Goal: Check status: Check status

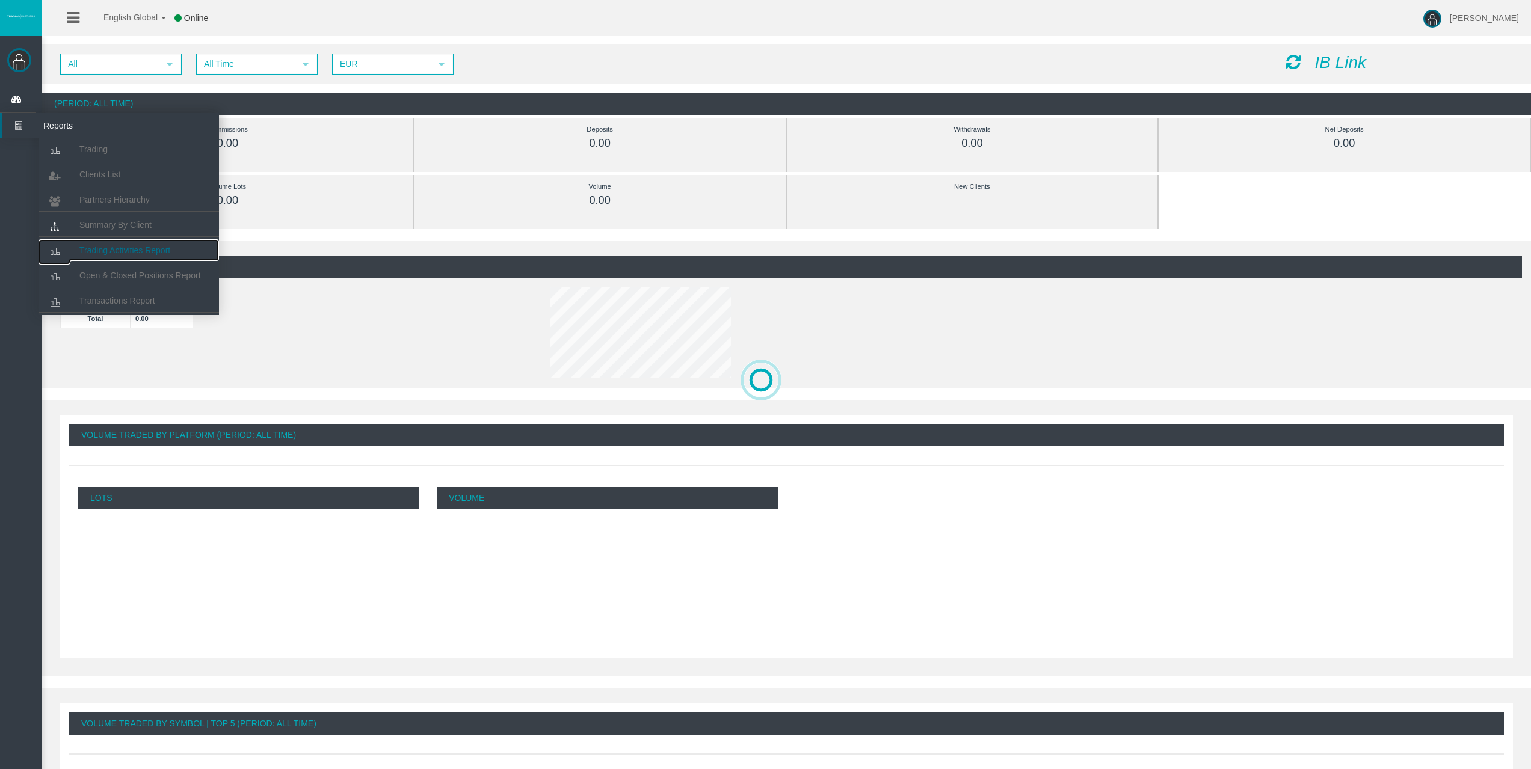
click at [114, 250] on span "Trading Activities Report" at bounding box center [124, 250] width 91 height 10
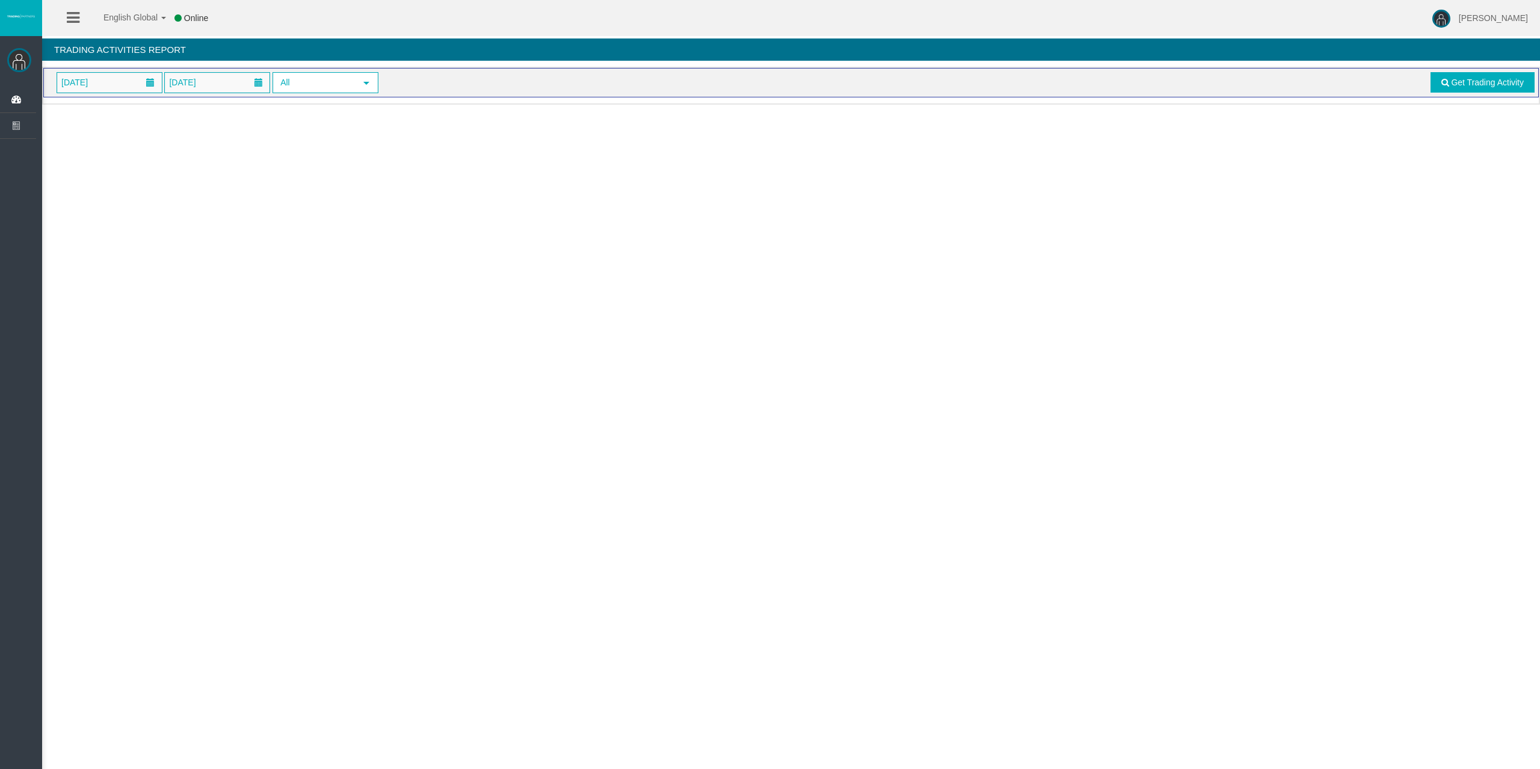
click at [112, 88] on span "[DATE]" at bounding box center [109, 83] width 105 height 20
click at [134, 183] on link "8" at bounding box center [137, 186] width 22 height 22
click at [1454, 79] on span "Get Trading Activity" at bounding box center [1487, 83] width 73 height 10
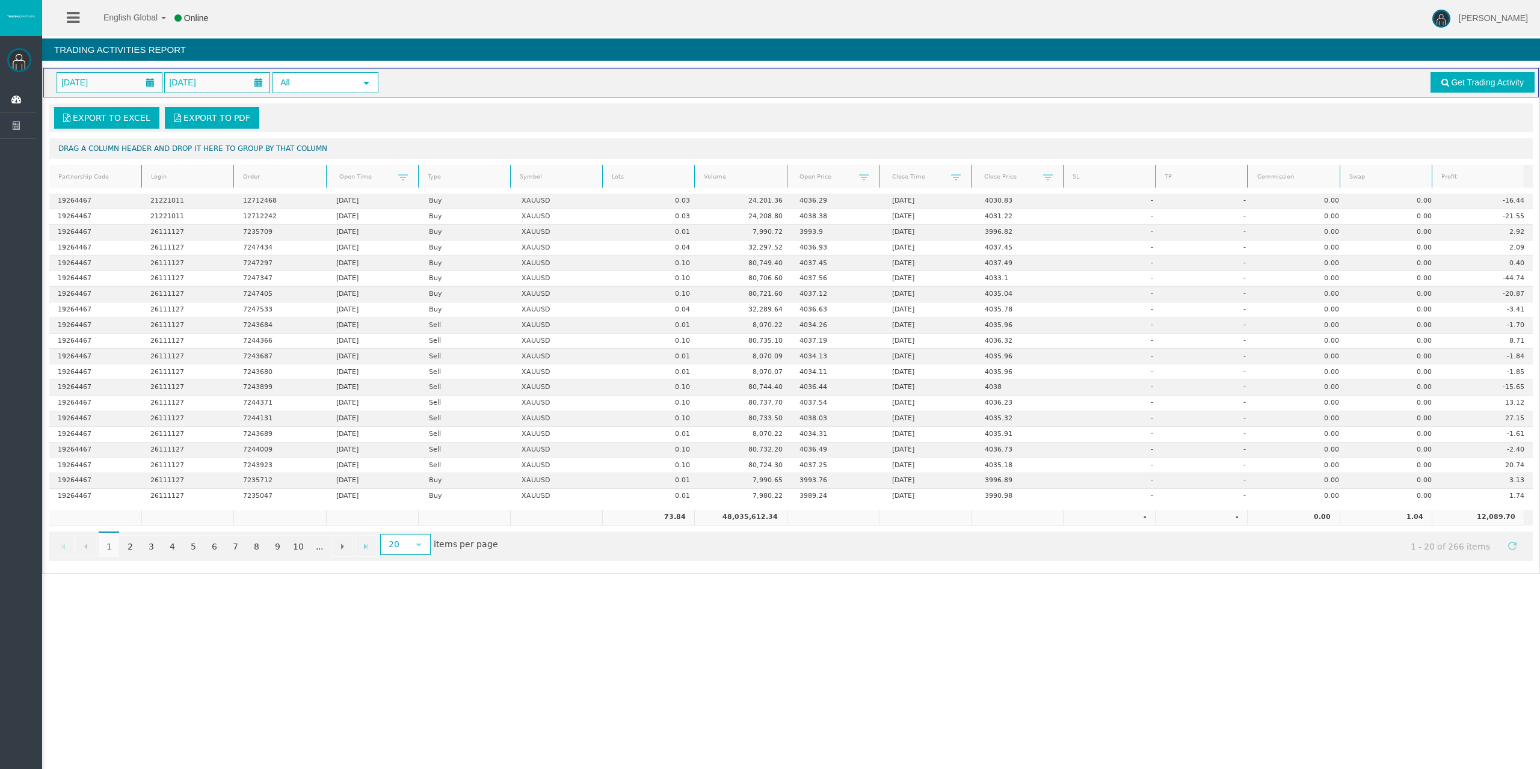
click at [644, 167] on th "Lots" at bounding box center [648, 176] width 92 height 23
click at [642, 175] on link "Lots" at bounding box center [649, 176] width 88 height 17
click at [135, 547] on link "2" at bounding box center [130, 546] width 20 height 22
click at [109, 540] on link "1" at bounding box center [109, 546] width 20 height 22
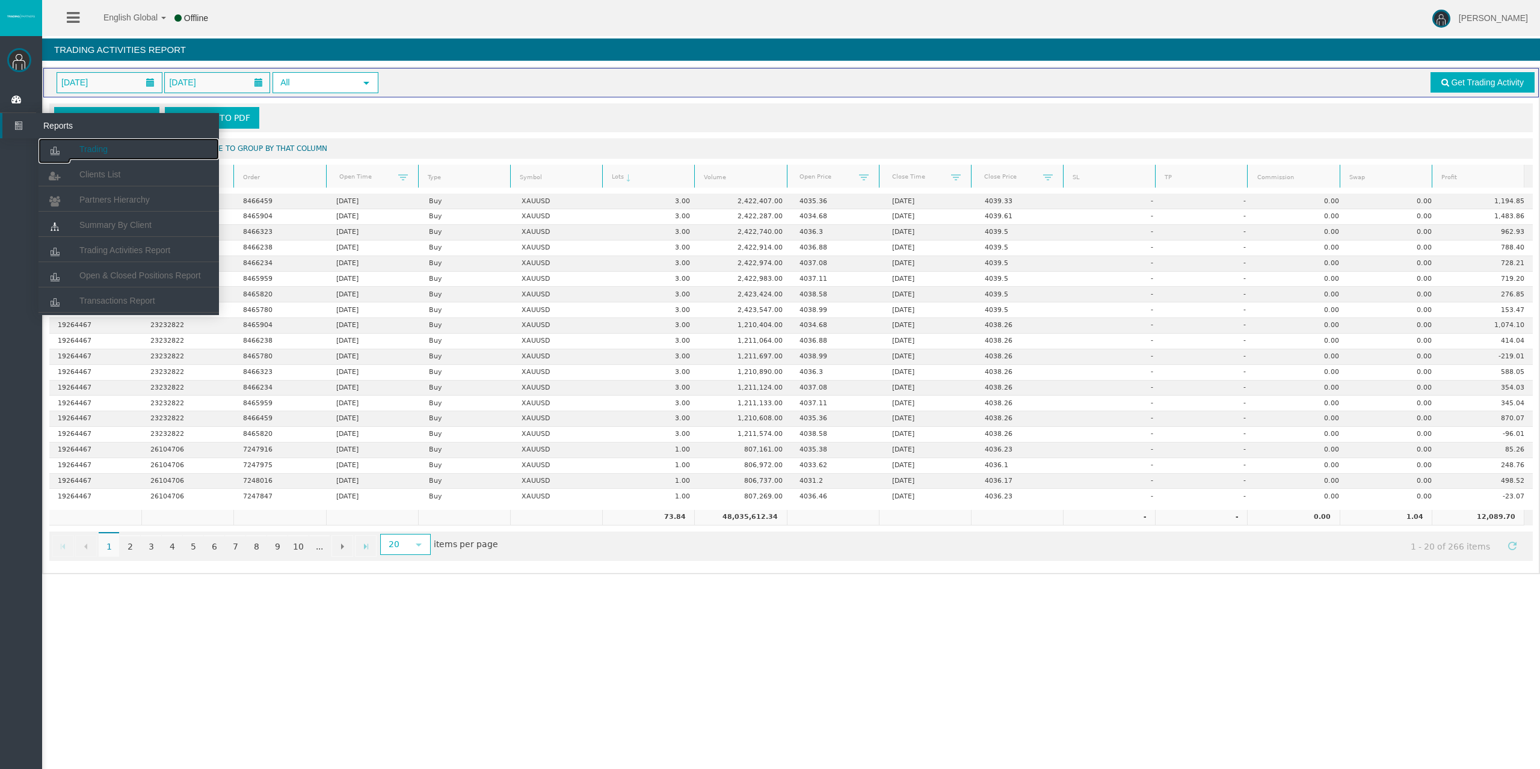
click at [79, 144] on link "Trading" at bounding box center [129, 149] width 180 height 22
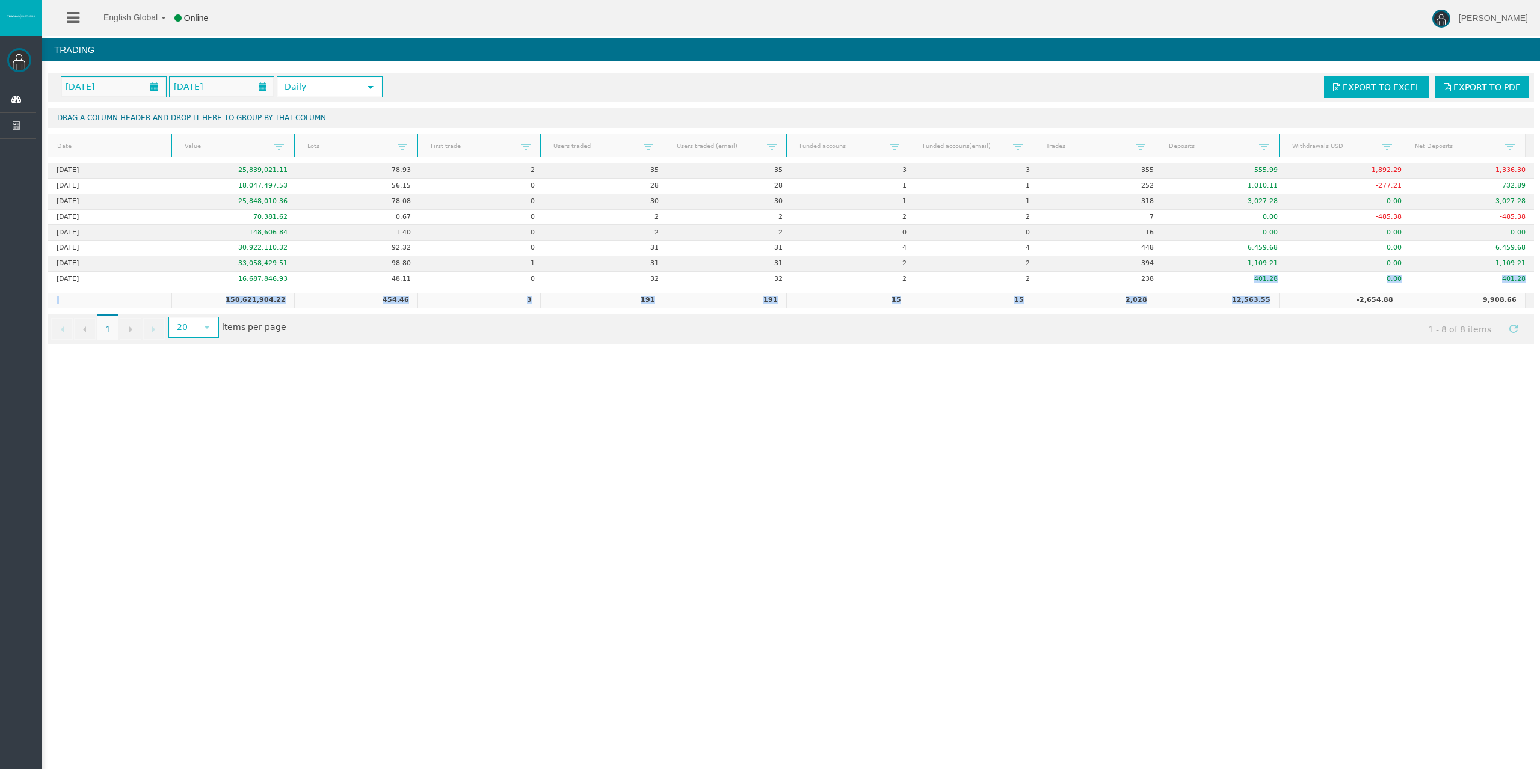
drag, startPoint x: 1212, startPoint y: 274, endPoint x: 1343, endPoint y: 289, distance: 131.3
click at [1344, 295] on div "[DATE] [DATE] Daily select Export to Excel Export to PDF Drag a column header a…" at bounding box center [791, 208] width 1498 height 283
click at [1299, 439] on div "English Global 简体中文 English Global 日本語 한국어 Online [PERSON_NAME] Help Log Out [P…" at bounding box center [770, 384] width 1540 height 769
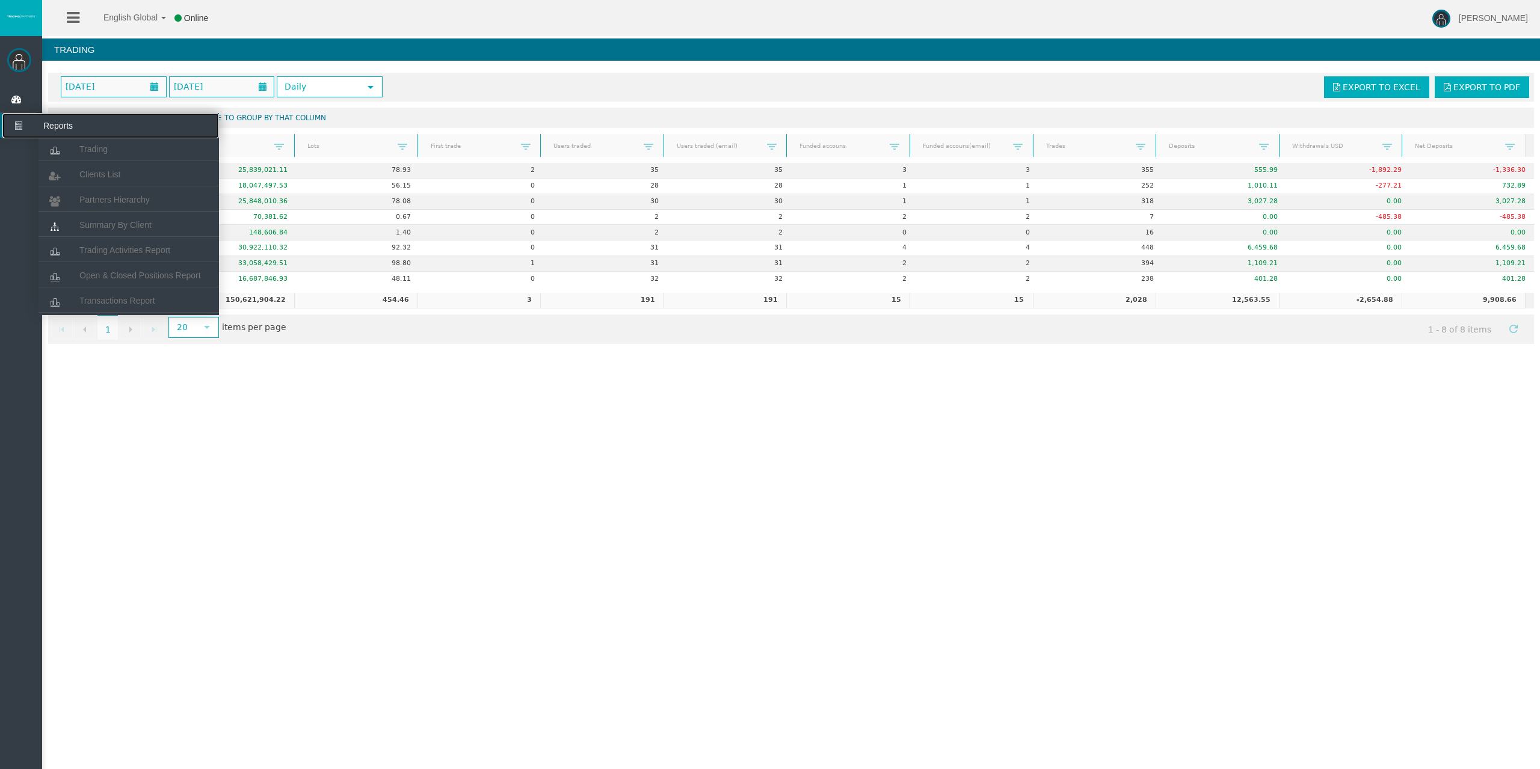
click at [91, 137] on span "Reports" at bounding box center [93, 125] width 118 height 25
click at [93, 143] on link "Trading" at bounding box center [129, 149] width 180 height 22
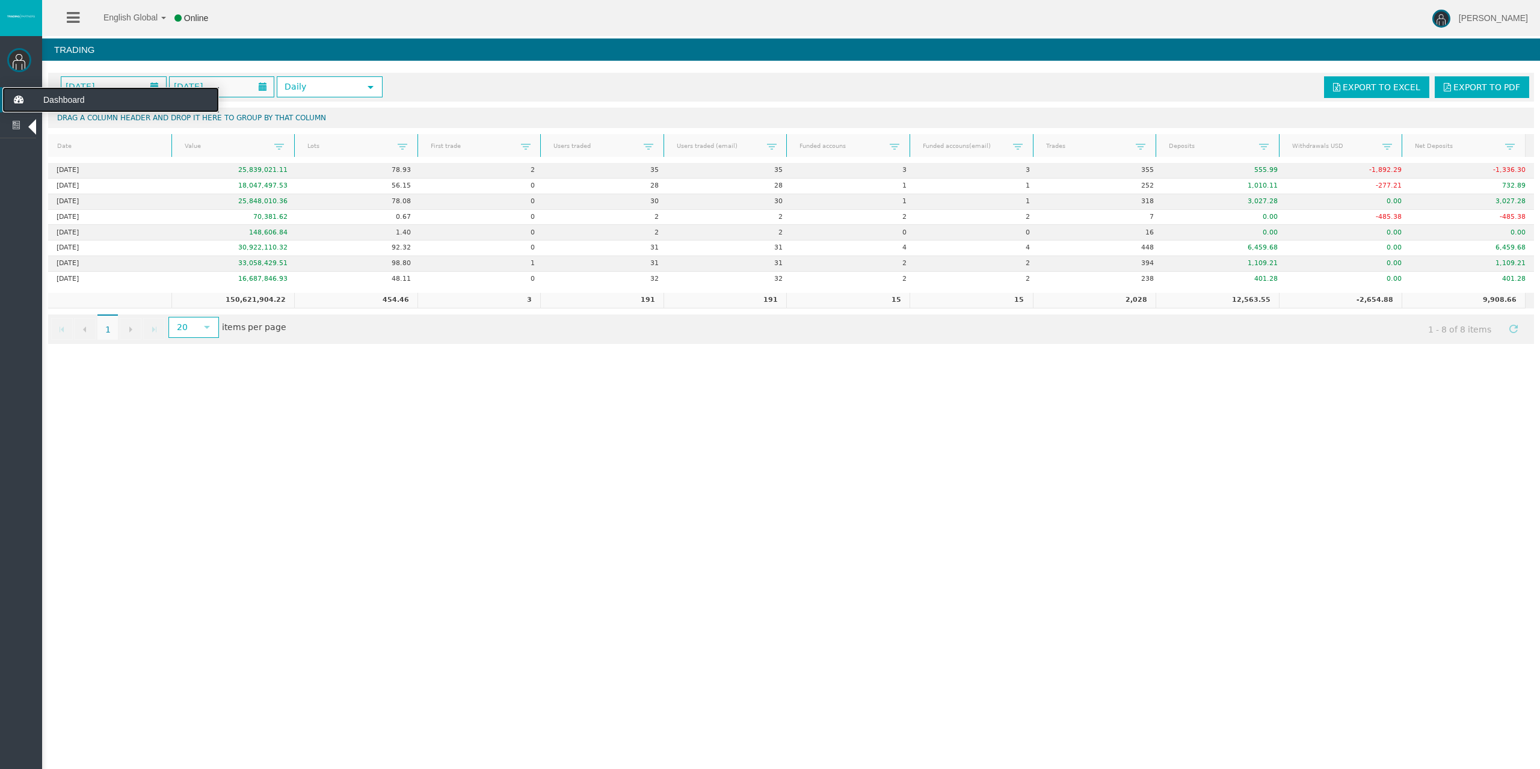
click at [19, 103] on icon at bounding box center [18, 99] width 32 height 25
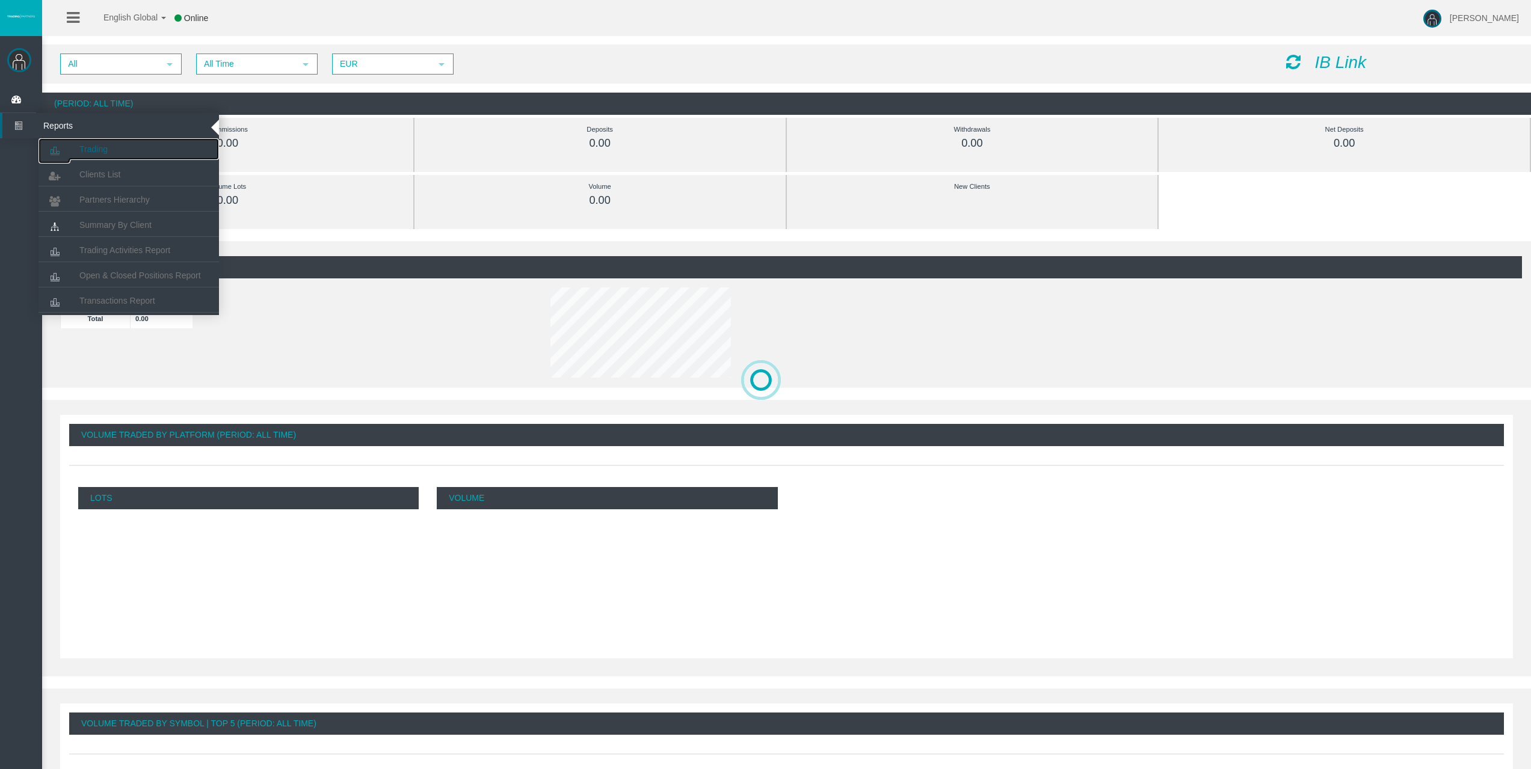
click at [90, 144] on span "Trading" at bounding box center [93, 149] width 28 height 10
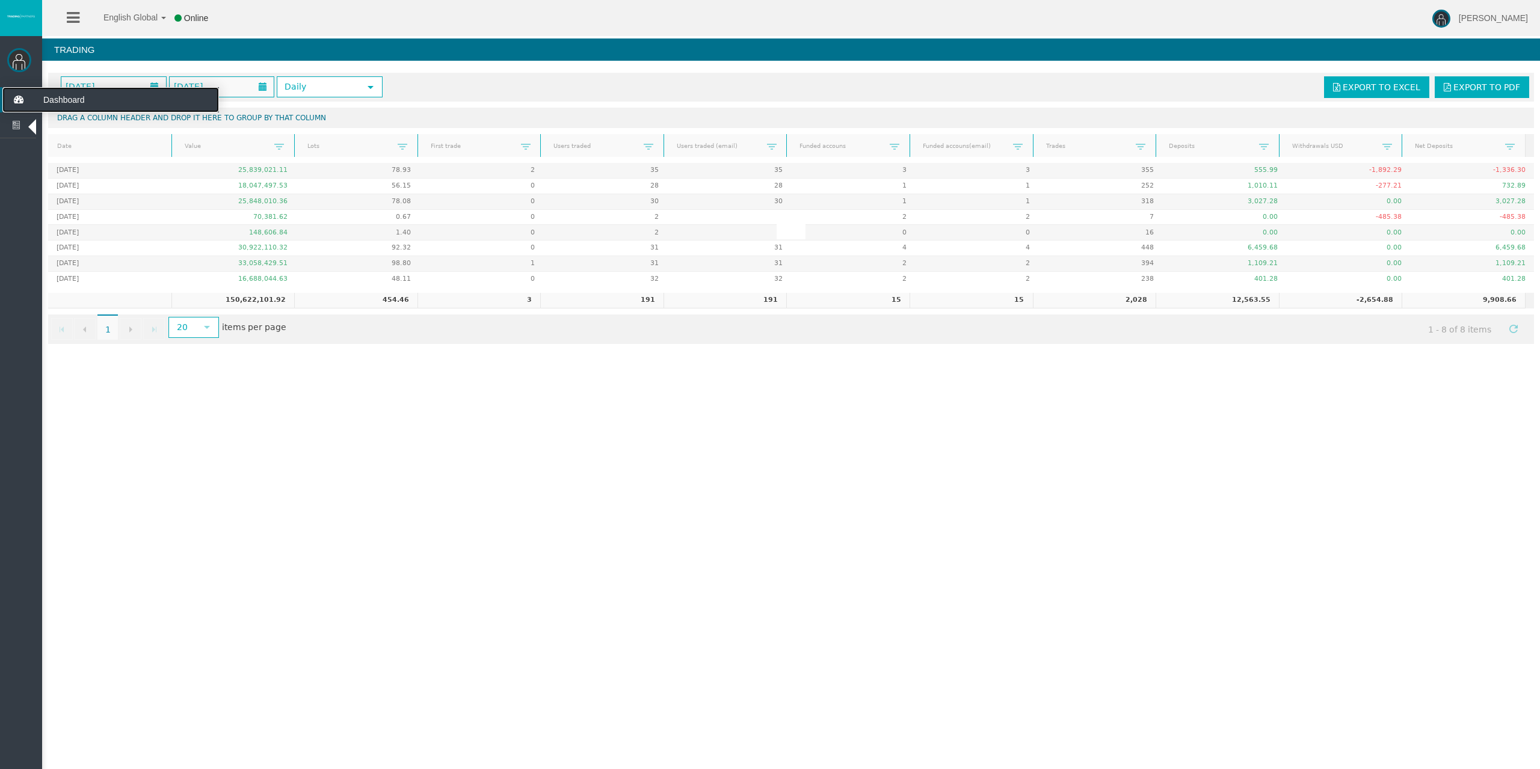
click at [14, 99] on icon at bounding box center [18, 99] width 32 height 25
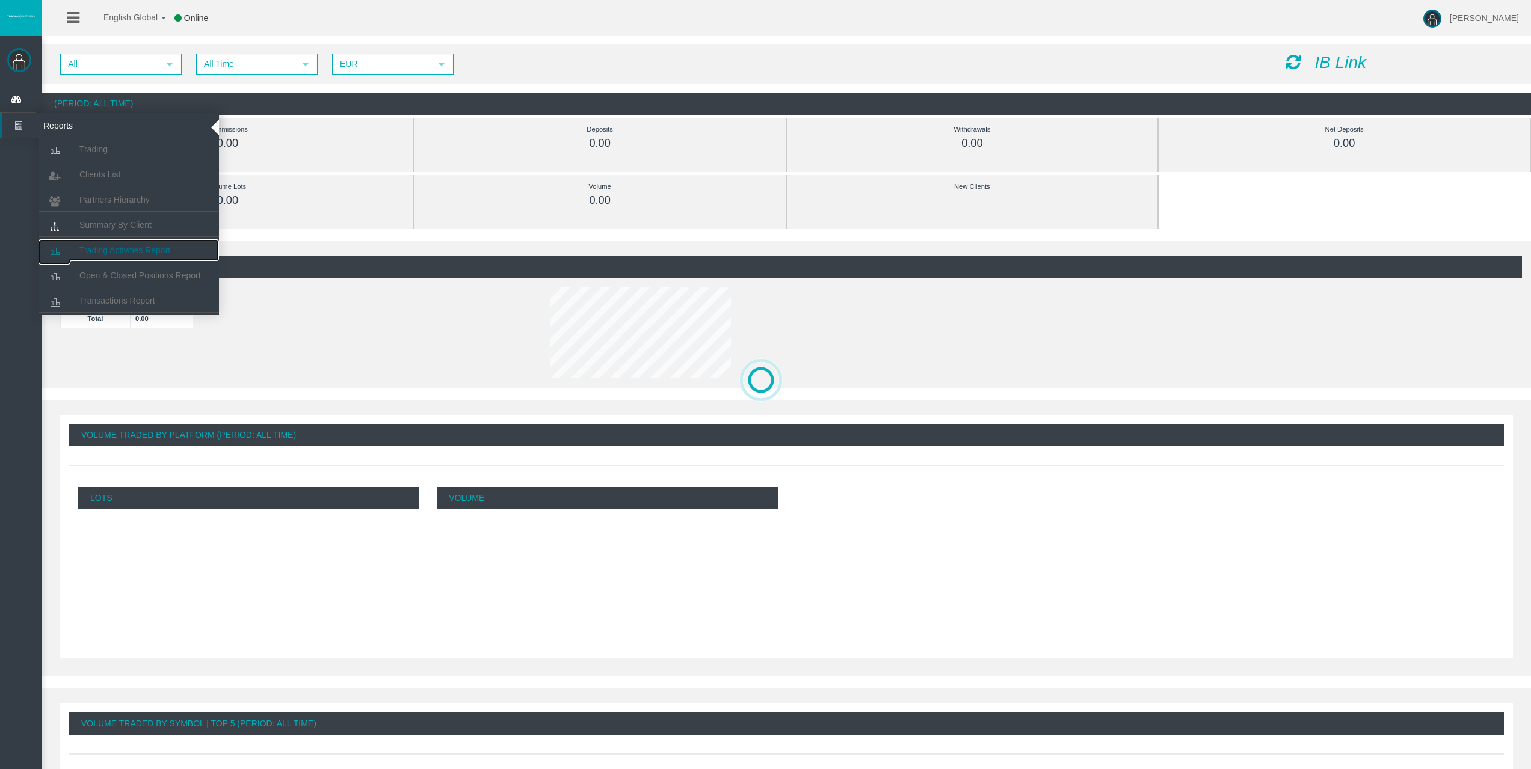
click at [111, 242] on link "Trading Activities Report" at bounding box center [129, 250] width 180 height 22
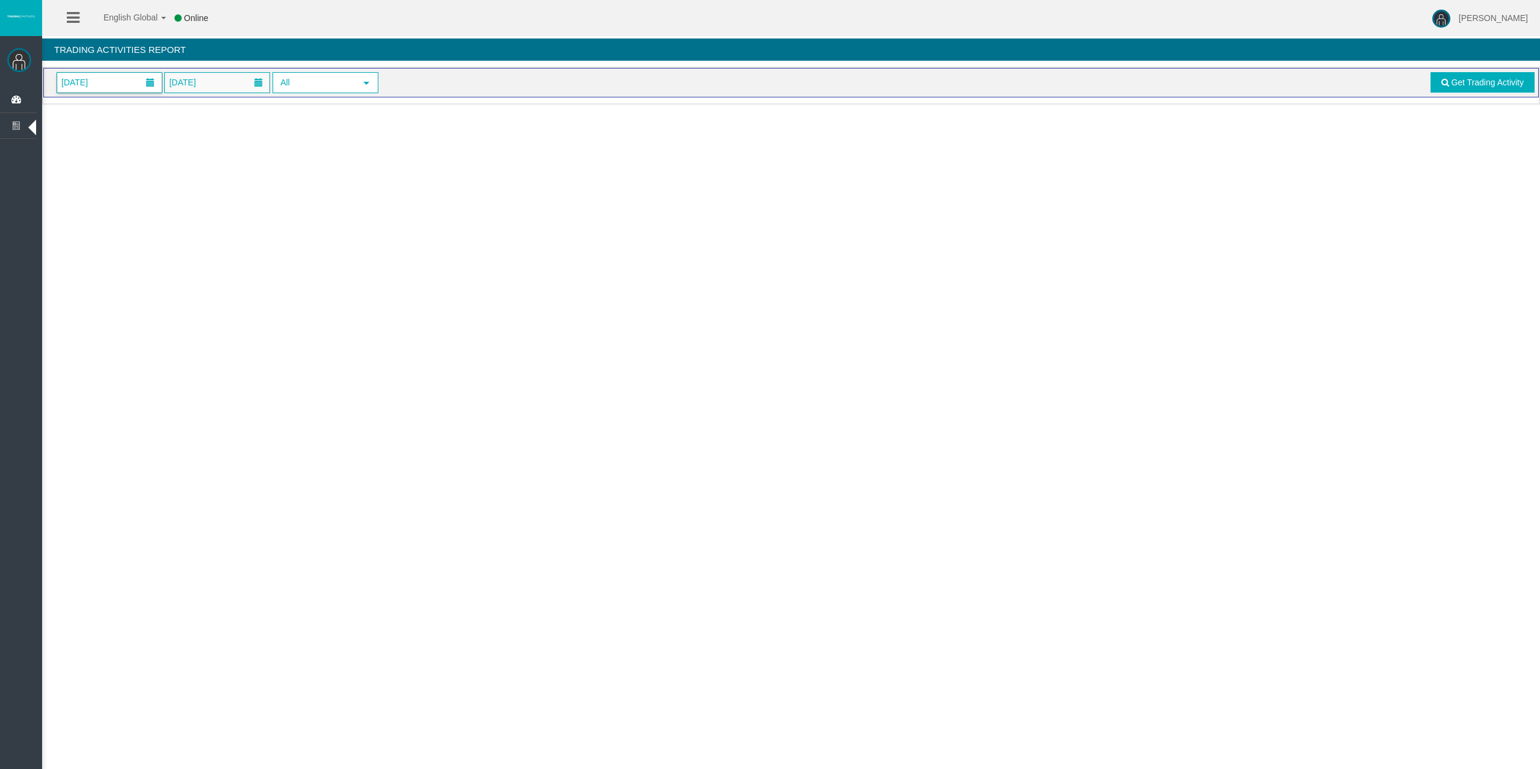
click at [113, 85] on span "[DATE]" at bounding box center [109, 83] width 105 height 20
click at [130, 188] on link "8" at bounding box center [137, 186] width 22 height 22
click at [1471, 85] on span "Get Trading Activity" at bounding box center [1487, 83] width 73 height 10
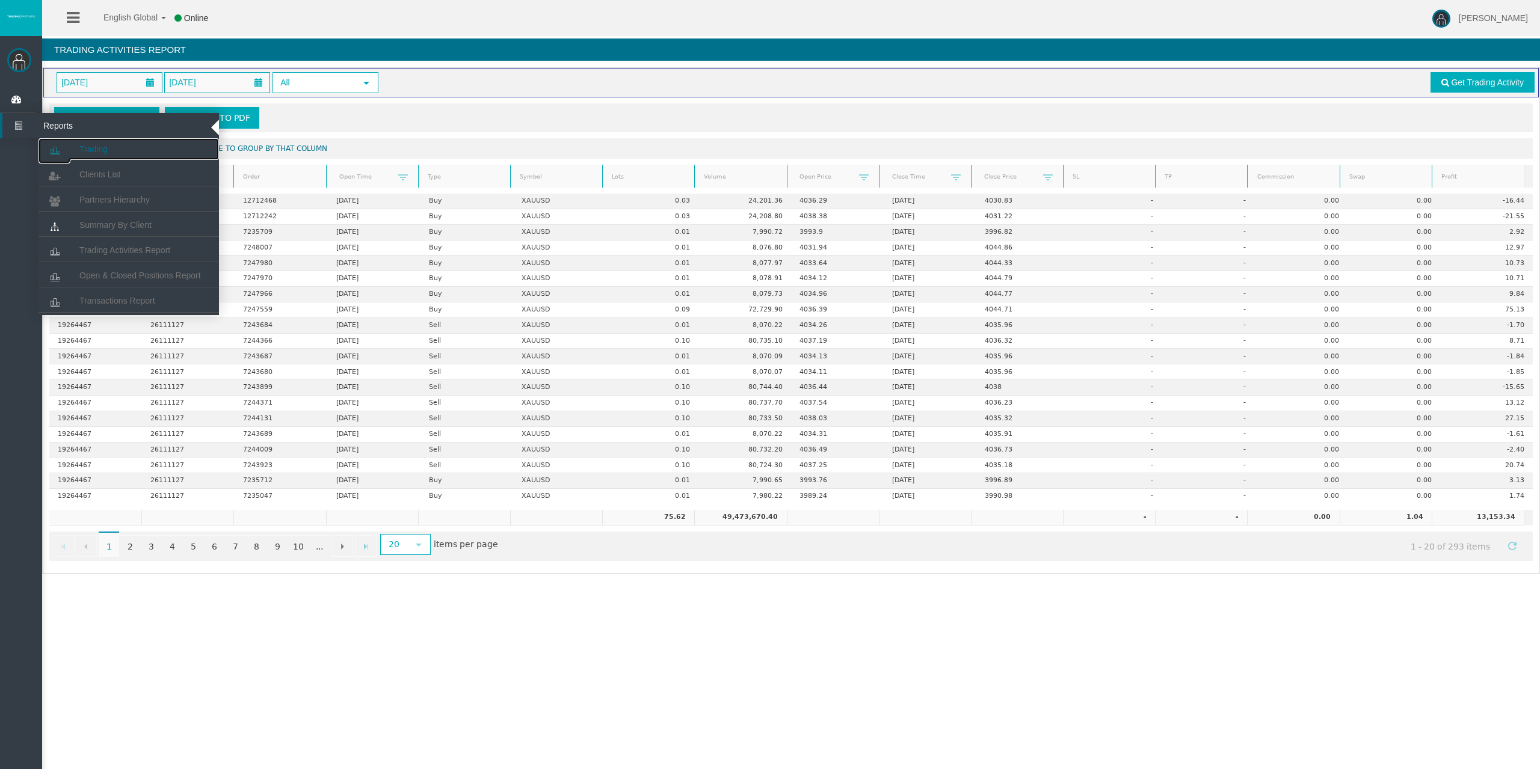
click at [105, 150] on span "Trading" at bounding box center [93, 149] width 28 height 10
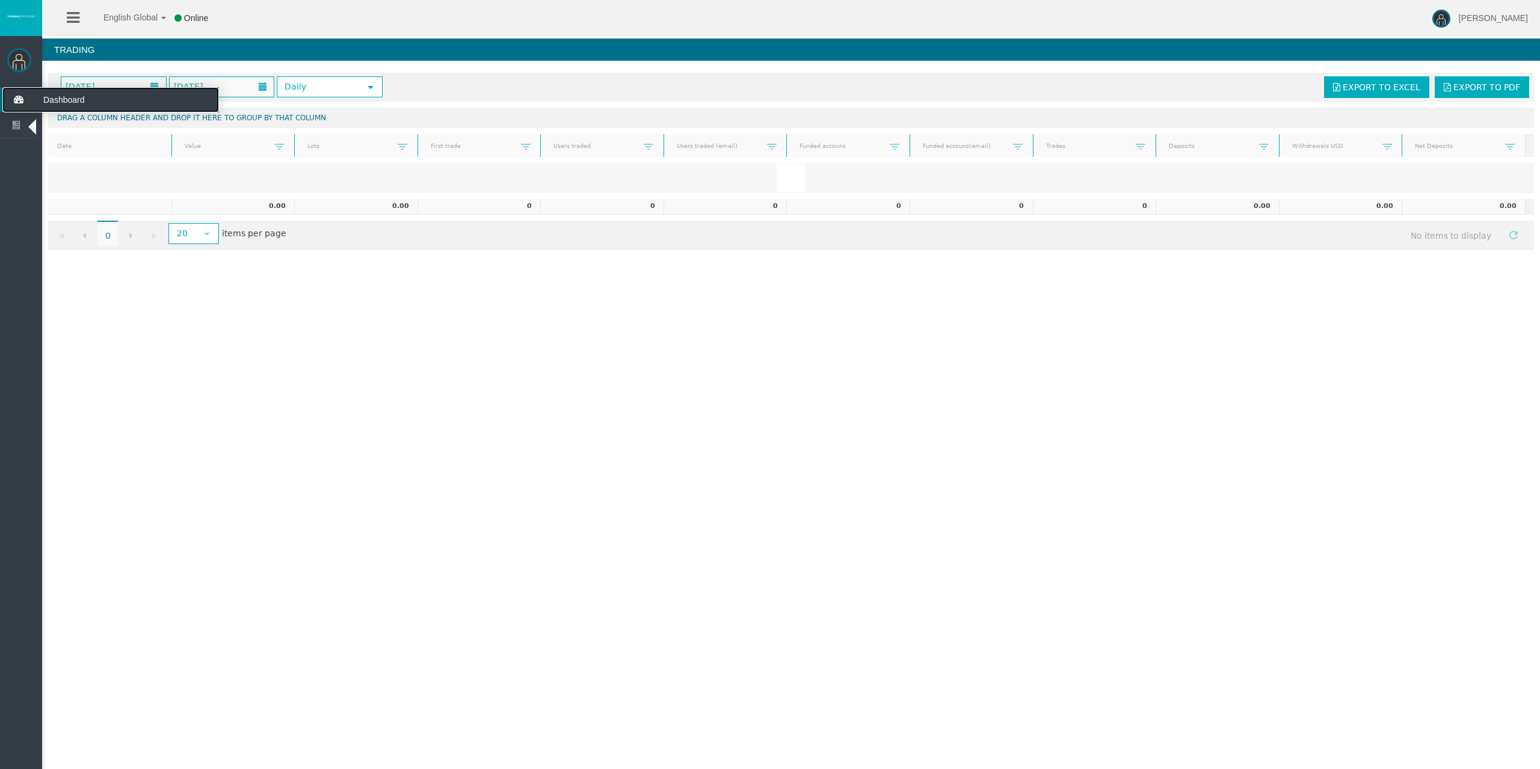
click at [19, 98] on icon at bounding box center [18, 99] width 32 height 25
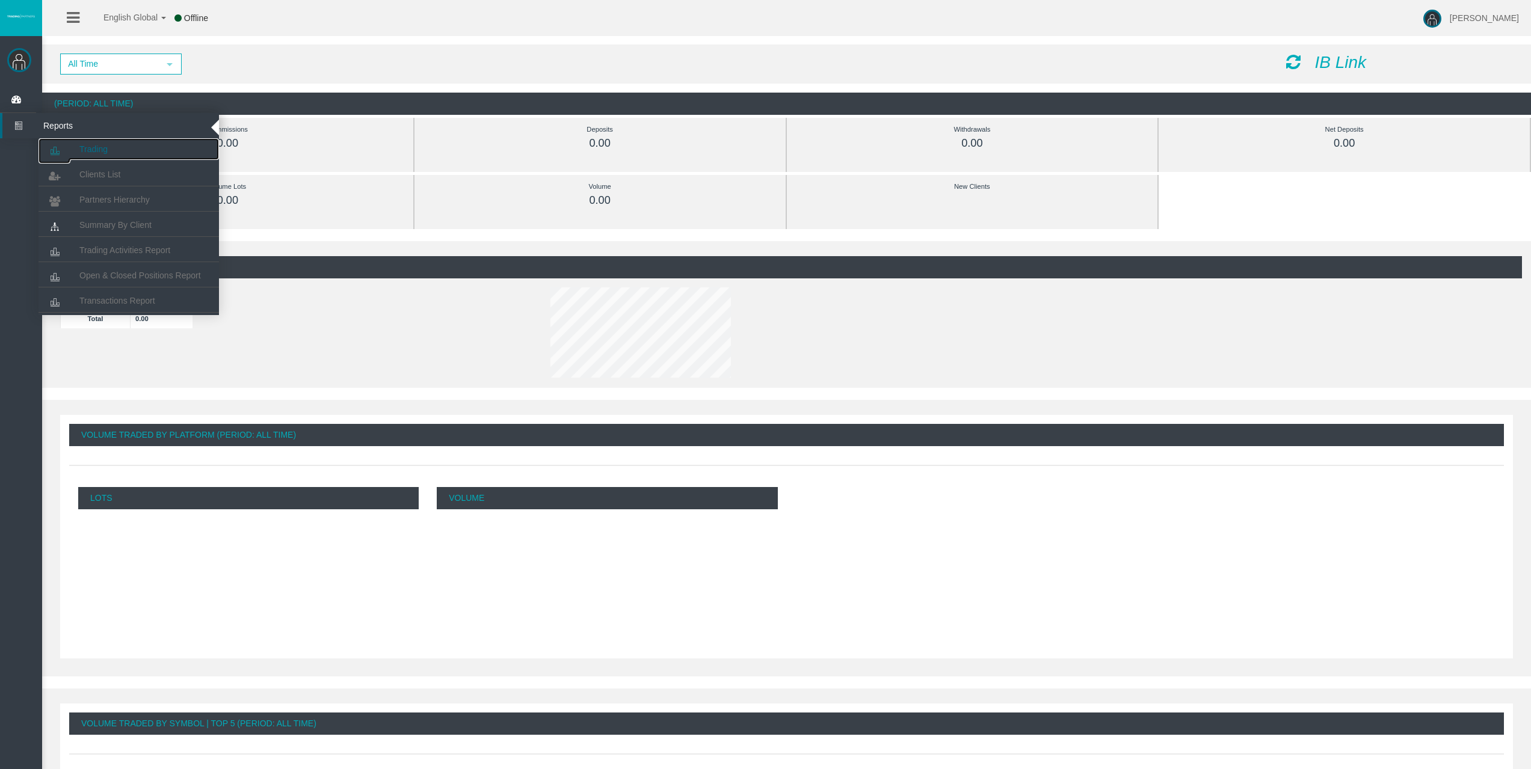
click at [81, 147] on span "Trading" at bounding box center [93, 149] width 28 height 10
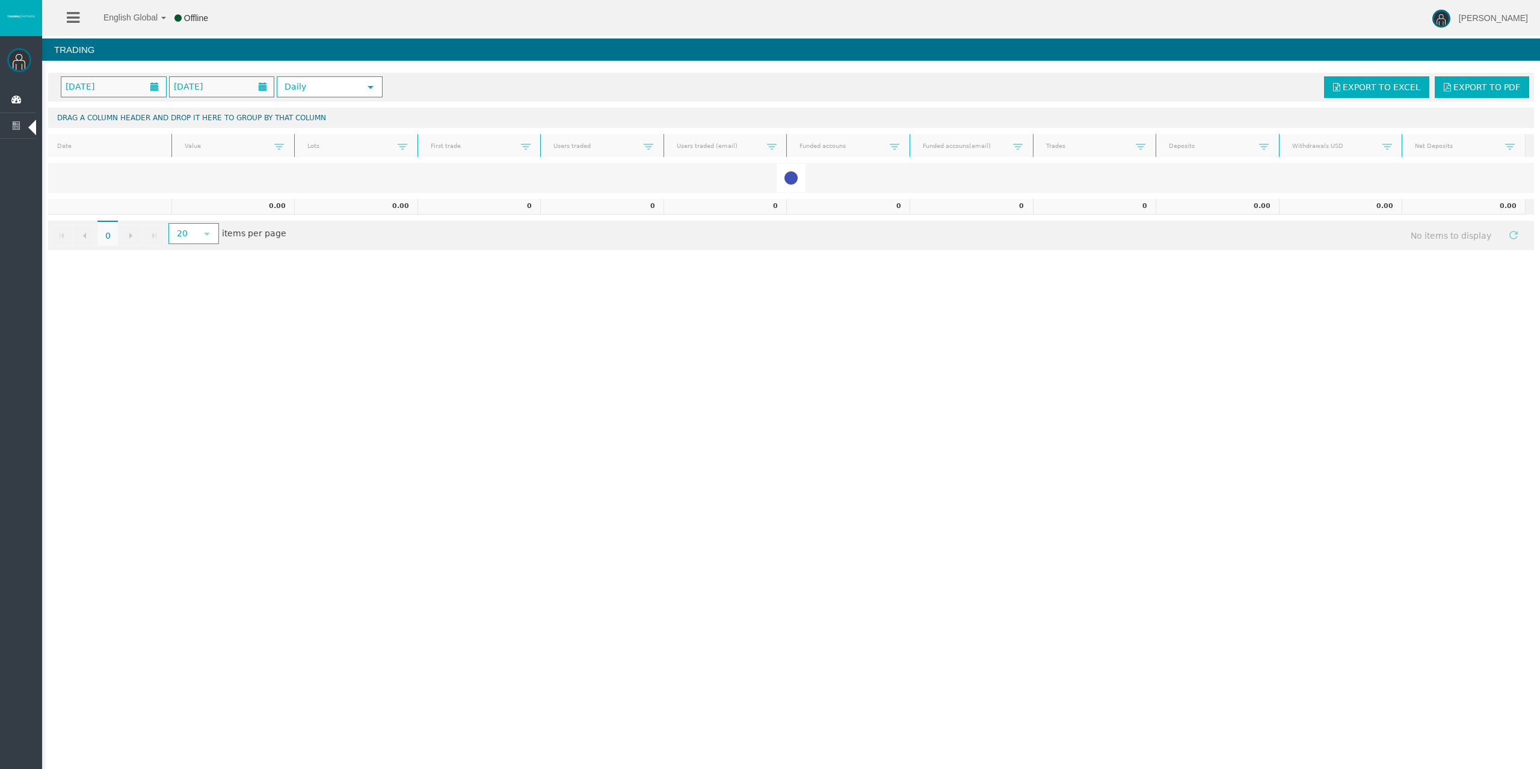
click at [396, 14] on div "English Global 简体中文 English Global 日本語 한국어 Offline [PERSON_NAME] Help Log Out" at bounding box center [770, 18] width 1540 height 36
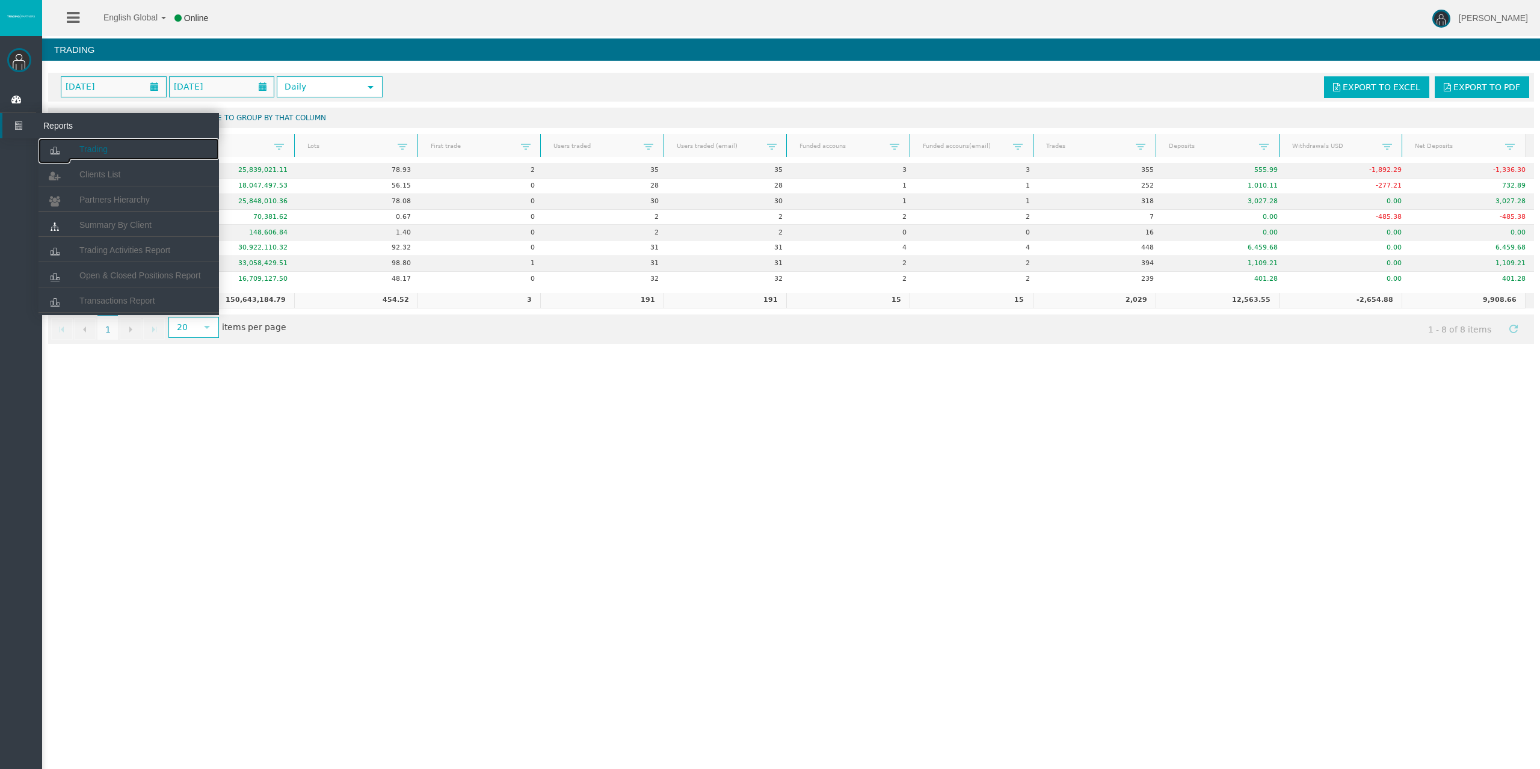
click at [107, 146] on span "Trading" at bounding box center [93, 149] width 28 height 10
click at [147, 251] on span "Trading Activities Report" at bounding box center [124, 250] width 91 height 10
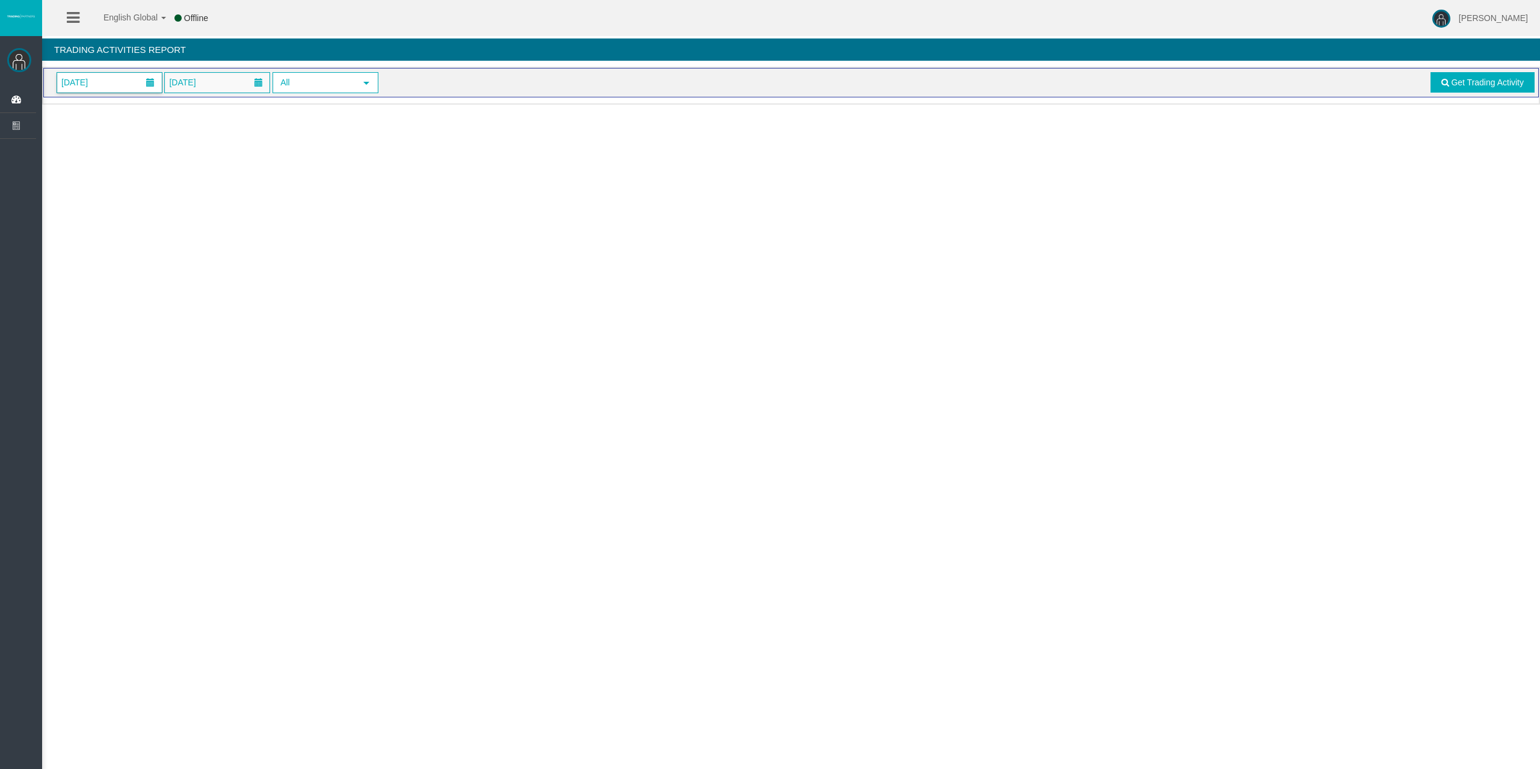
click at [117, 78] on span "[DATE]" at bounding box center [109, 83] width 105 height 20
click at [139, 184] on link "8" at bounding box center [137, 186] width 22 height 22
click at [1471, 97] on div "08/10/2025 08/10/2025 All select Get Trading Activity" at bounding box center [791, 82] width 1496 height 29
click at [1473, 87] on link "Get Trading Activity" at bounding box center [1483, 82] width 105 height 20
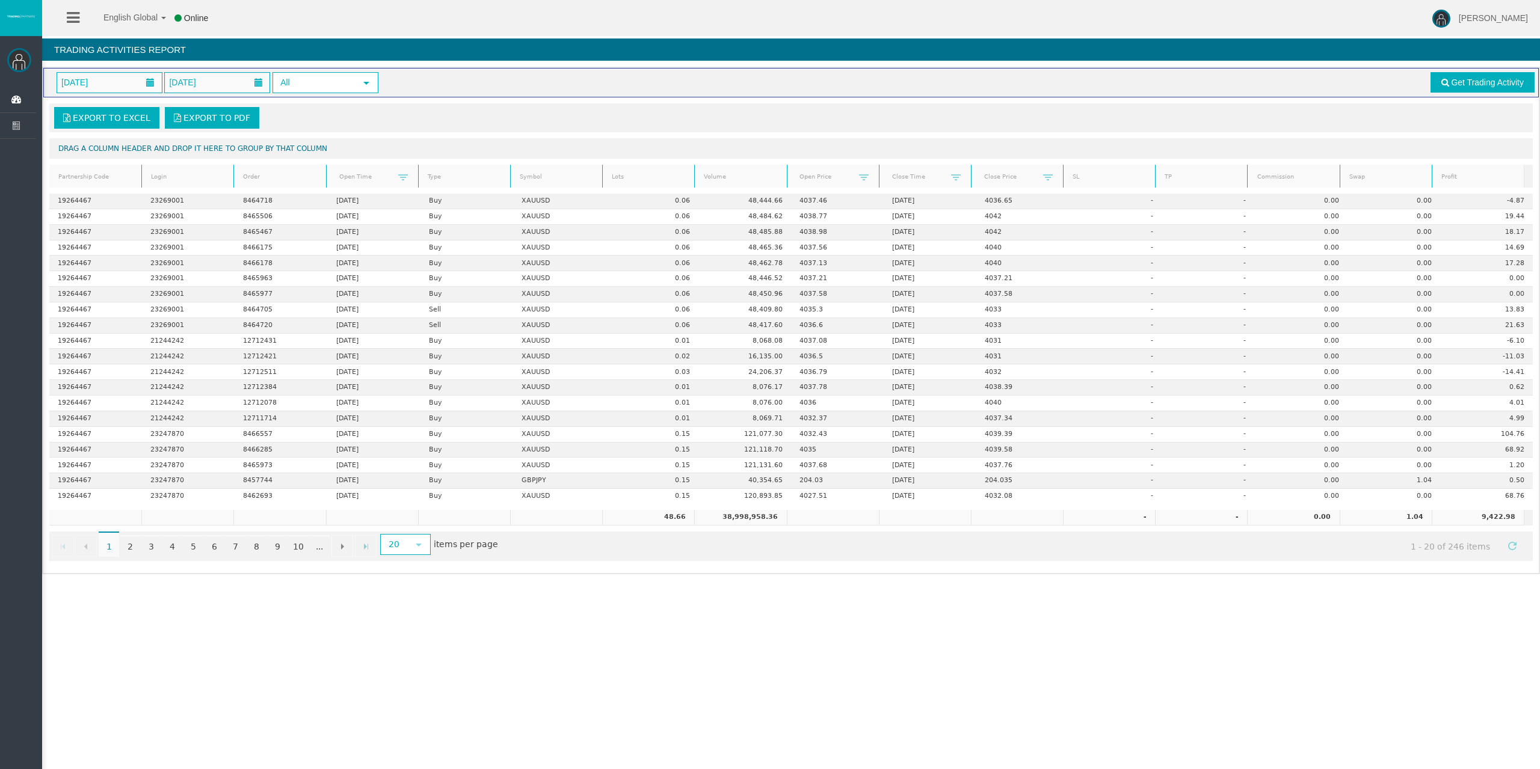
click at [636, 180] on link "Lots" at bounding box center [649, 177] width 88 height 16
click at [636, 179] on link "Lots" at bounding box center [649, 176] width 88 height 17
click at [135, 545] on link "2" at bounding box center [130, 546] width 20 height 22
click at [149, 544] on link "3" at bounding box center [151, 546] width 20 height 22
click at [168, 544] on link "4" at bounding box center [172, 546] width 20 height 22
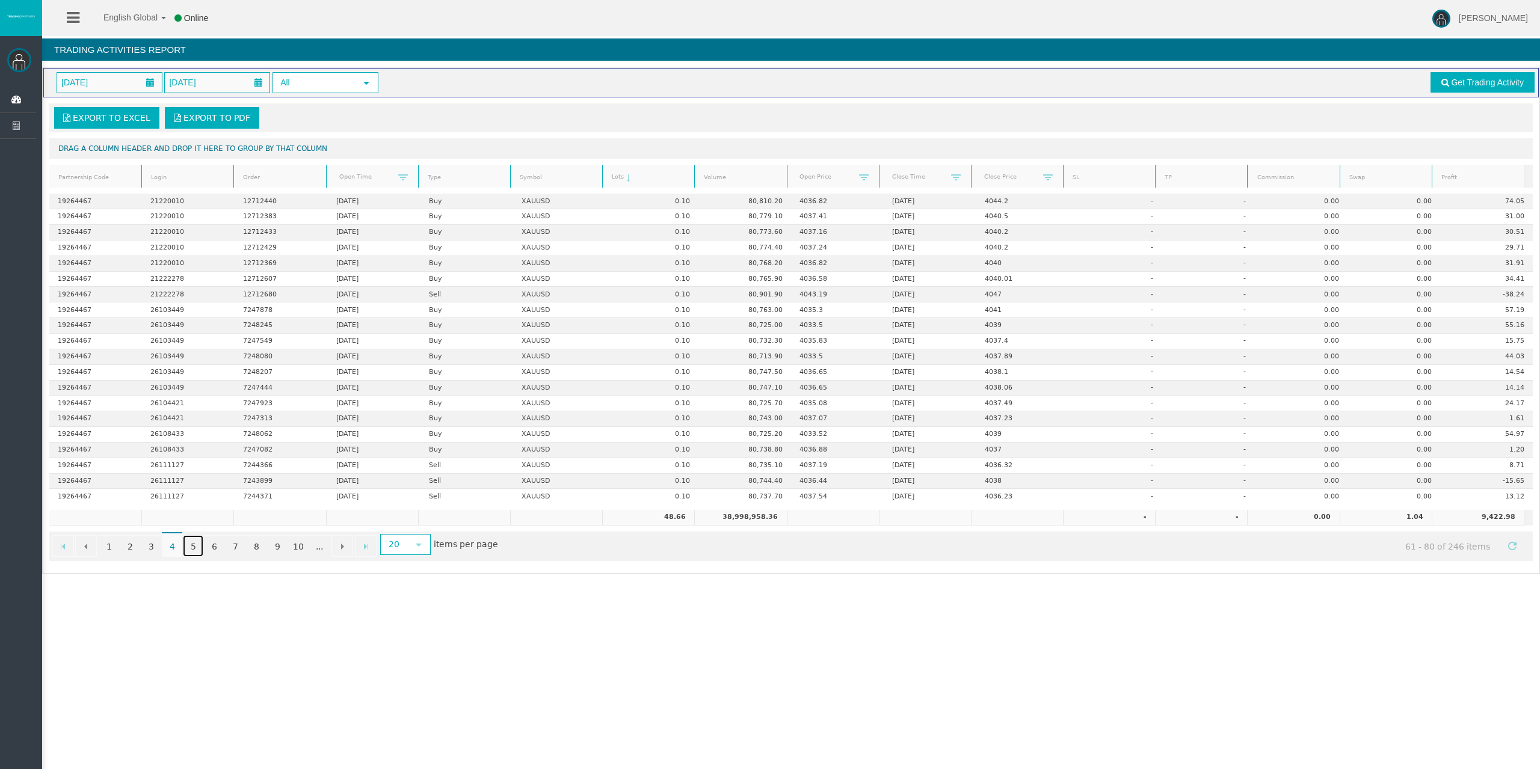
click at [197, 544] on link "5" at bounding box center [193, 546] width 20 height 22
click at [217, 542] on link "6" at bounding box center [214, 546] width 20 height 22
click at [237, 541] on link "7" at bounding box center [235, 546] width 20 height 22
click at [263, 541] on link "8" at bounding box center [256, 546] width 20 height 22
click at [274, 543] on link "9" at bounding box center [277, 546] width 20 height 22
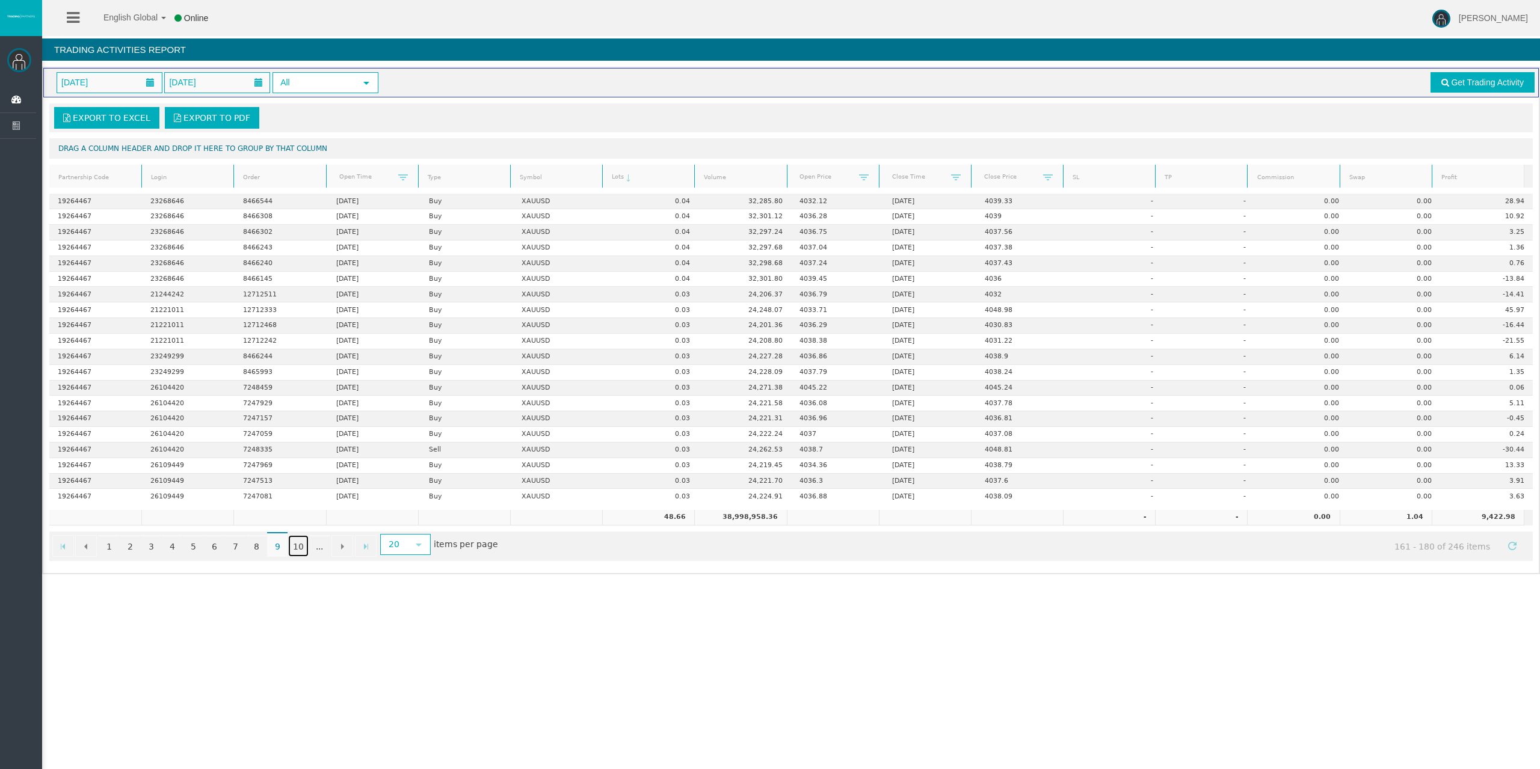
click at [295, 545] on link "10" at bounding box center [298, 546] width 20 height 22
click at [114, 550] on link "1" at bounding box center [109, 546] width 20 height 22
click at [137, 544] on link "2" at bounding box center [130, 546] width 20 height 22
click at [155, 549] on link "3" at bounding box center [151, 546] width 20 height 22
click at [177, 546] on link "4" at bounding box center [172, 546] width 20 height 22
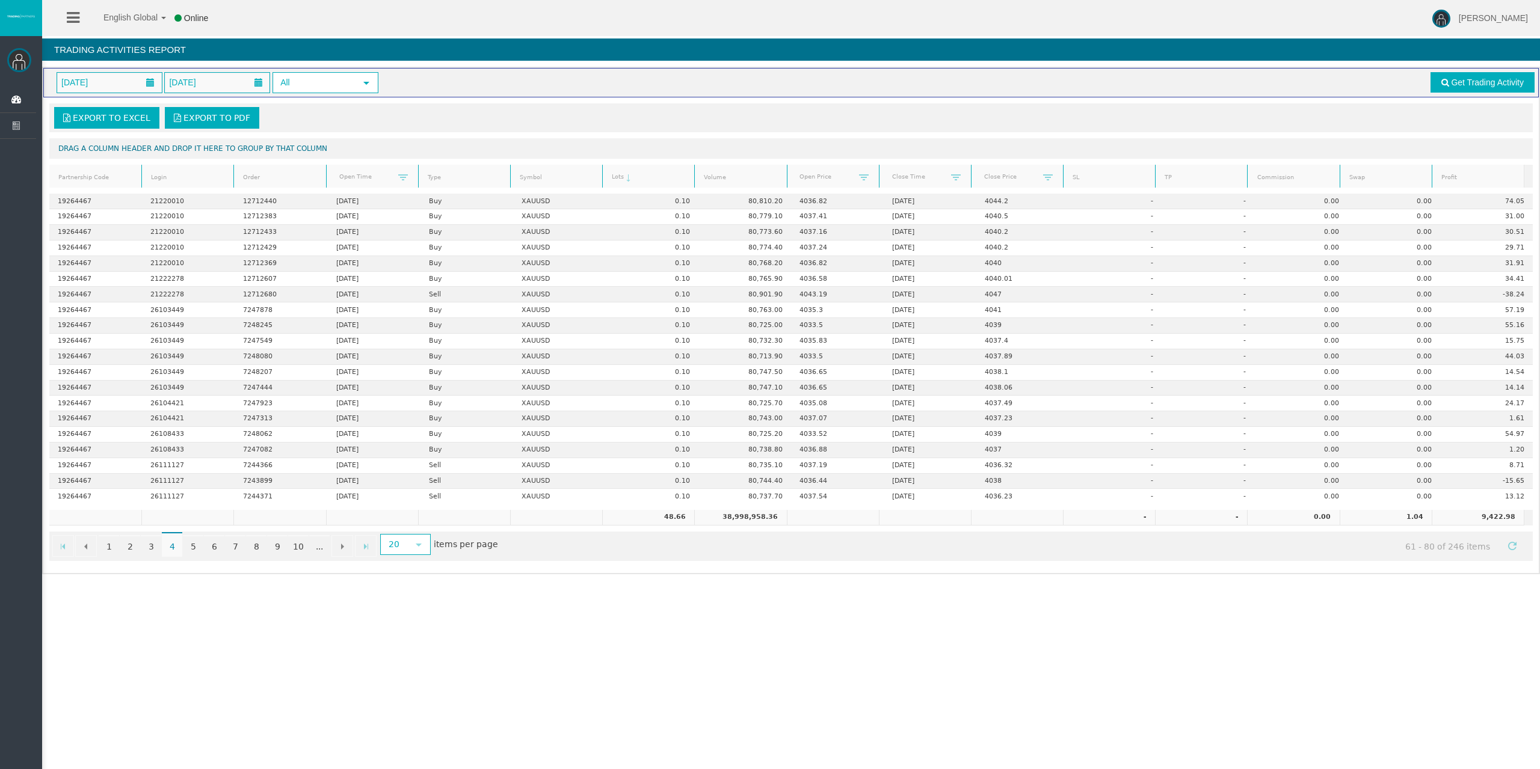
click at [557, 611] on div "English Global 简体中文 English Global 日本語 한국어 Online [PERSON_NAME] Help Log Out [P…" at bounding box center [770, 384] width 1540 height 769
click at [23, 100] on icon at bounding box center [18, 99] width 32 height 25
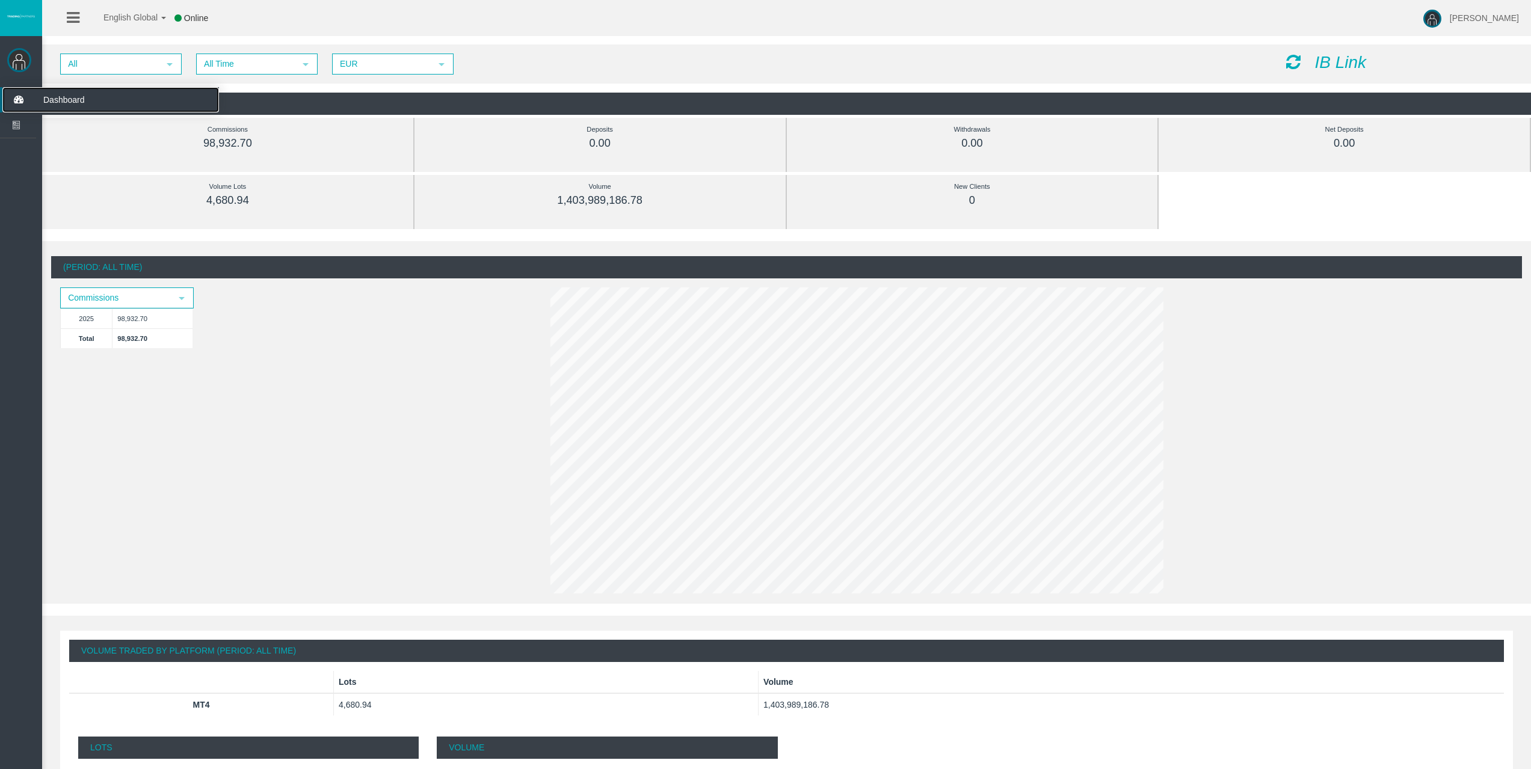
click at [8, 93] on icon at bounding box center [18, 99] width 32 height 25
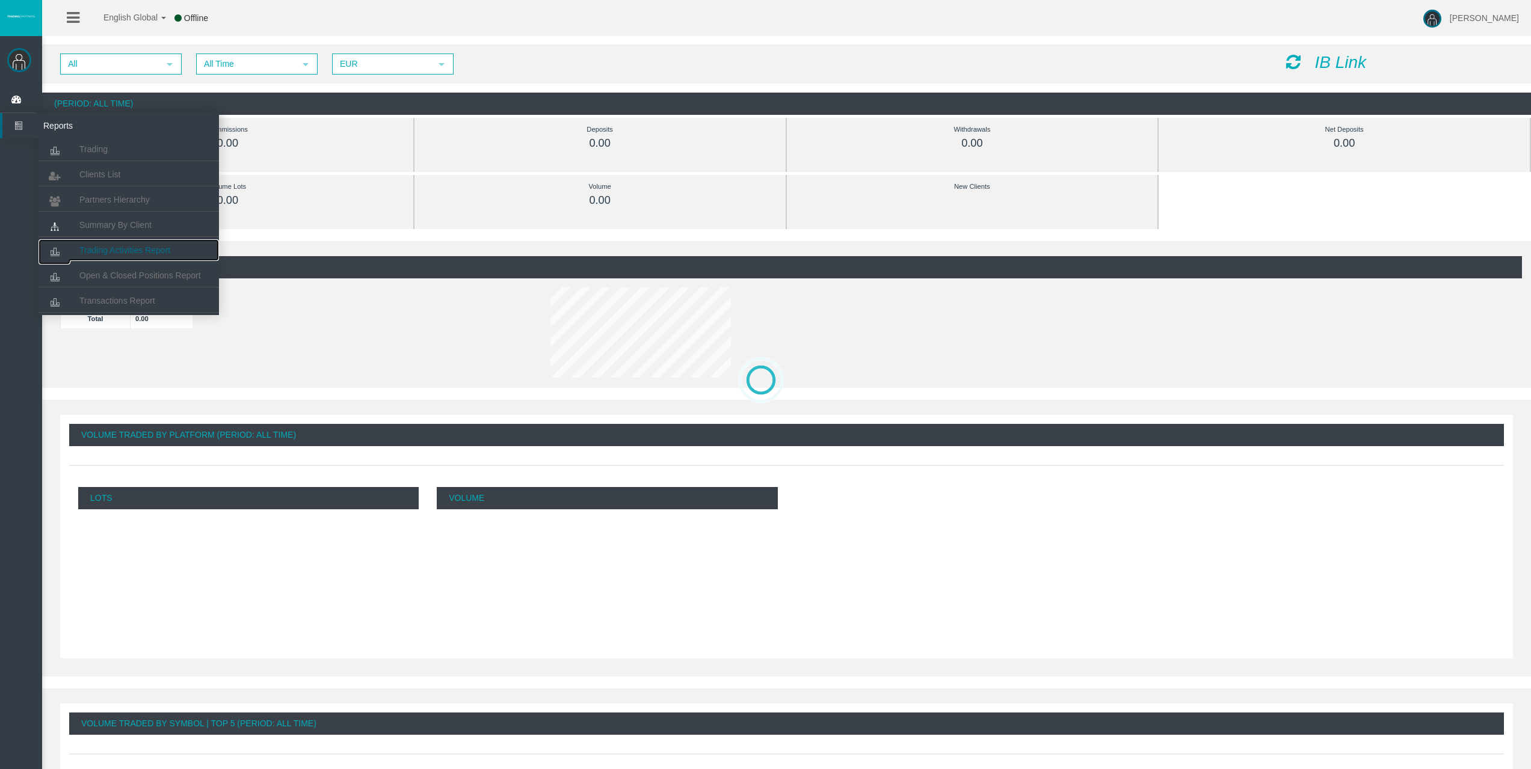
click at [122, 247] on span "Trading Activities Report" at bounding box center [124, 250] width 91 height 10
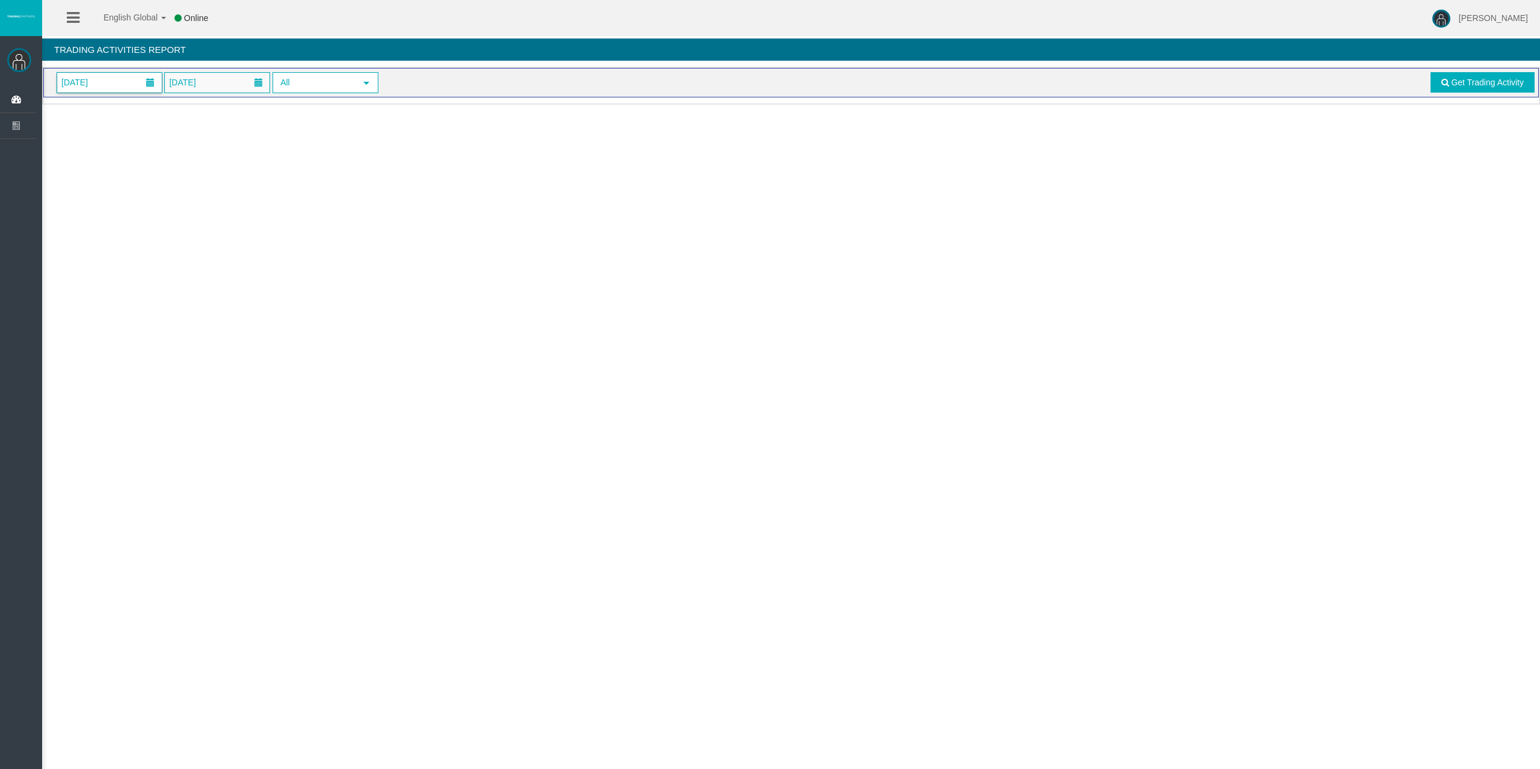
click at [112, 85] on span "[DATE]" at bounding box center [109, 83] width 105 height 20
click at [134, 190] on link "8" at bounding box center [137, 186] width 22 height 22
click at [1499, 81] on span "Get Trading Activity" at bounding box center [1487, 83] width 73 height 10
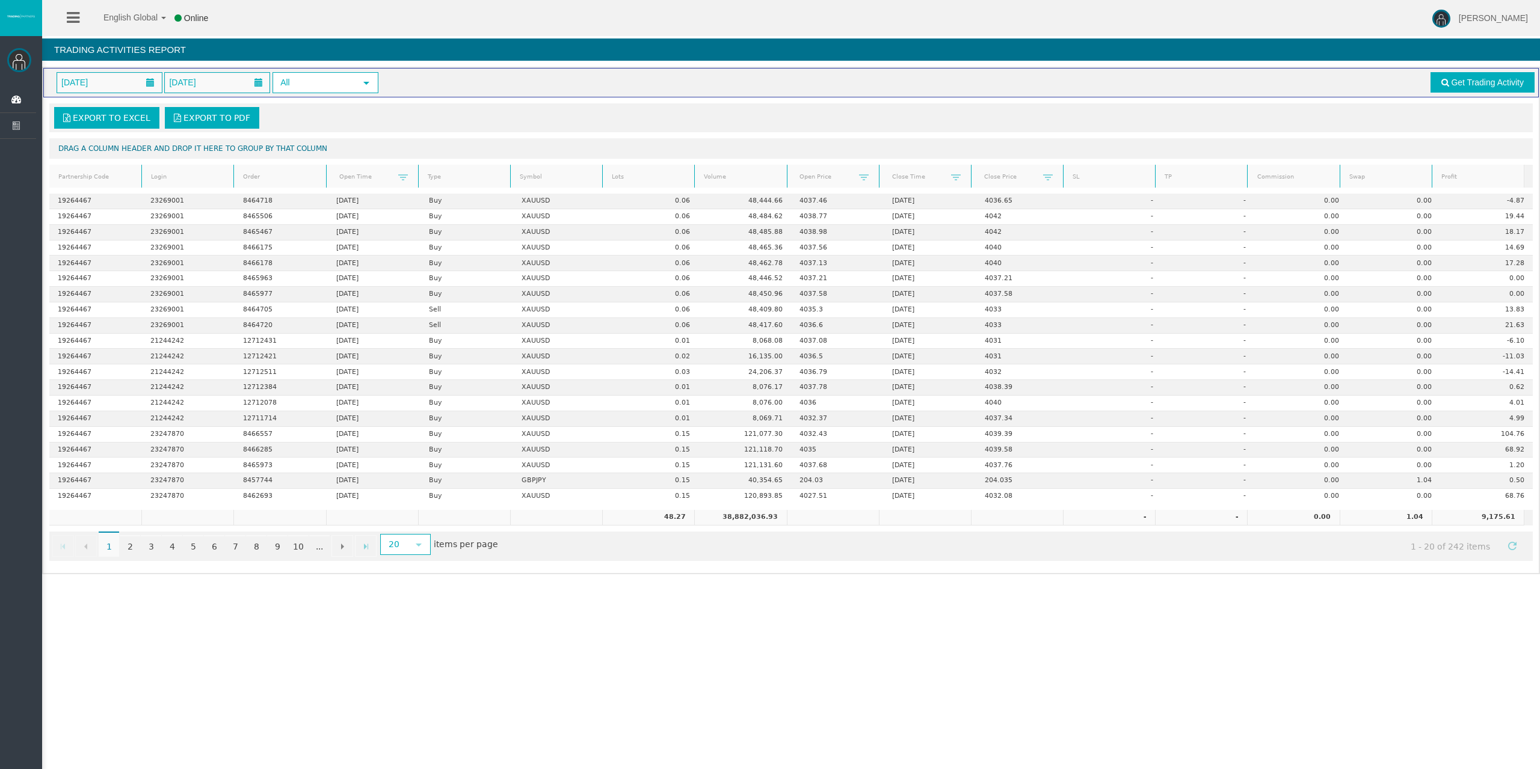
click at [608, 180] on link "Lots" at bounding box center [649, 177] width 88 height 16
click at [618, 180] on link "Lots" at bounding box center [649, 176] width 88 height 17
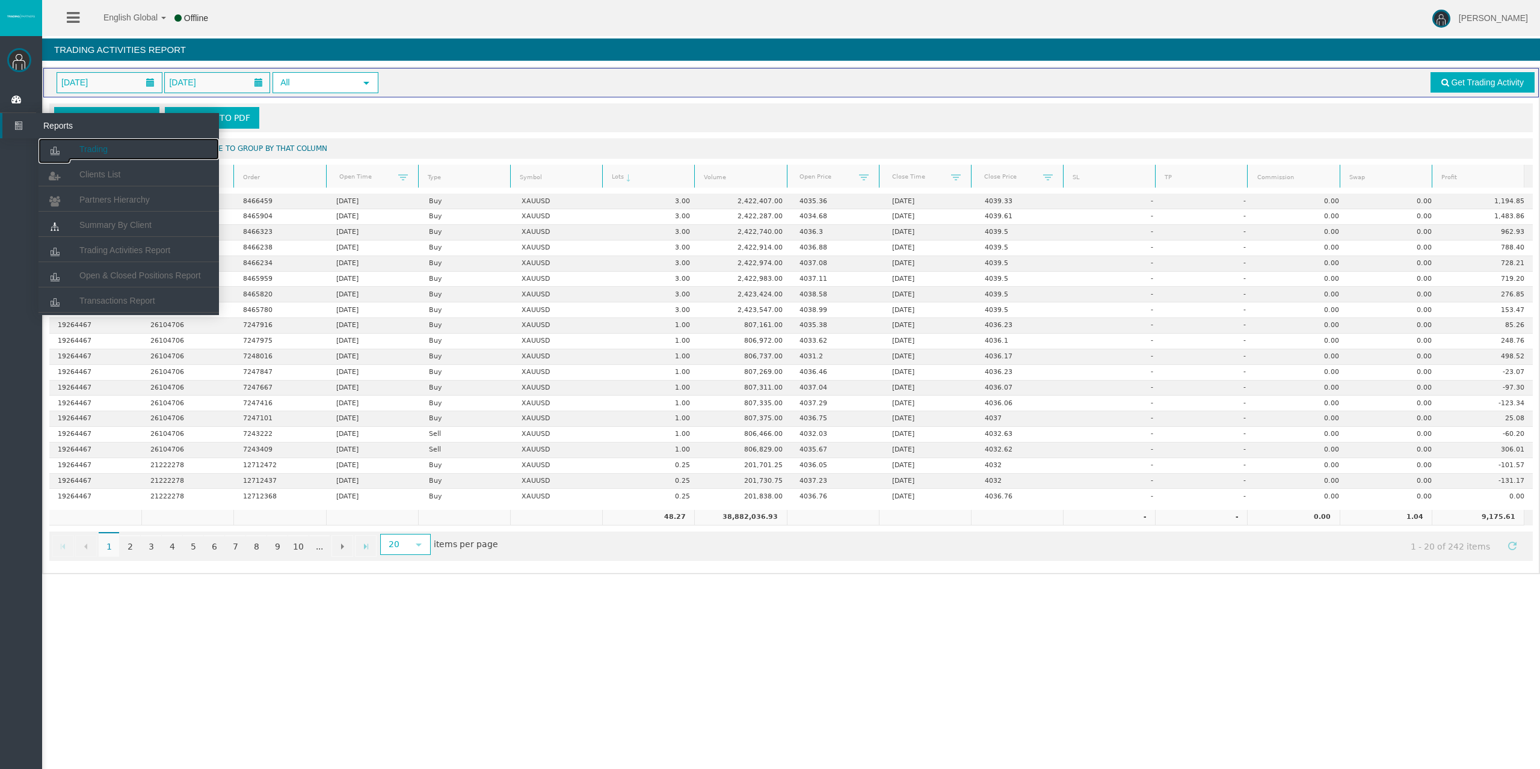
click at [66, 147] on icon at bounding box center [55, 150] width 32 height 25
